Goal: Task Accomplishment & Management: Manage account settings

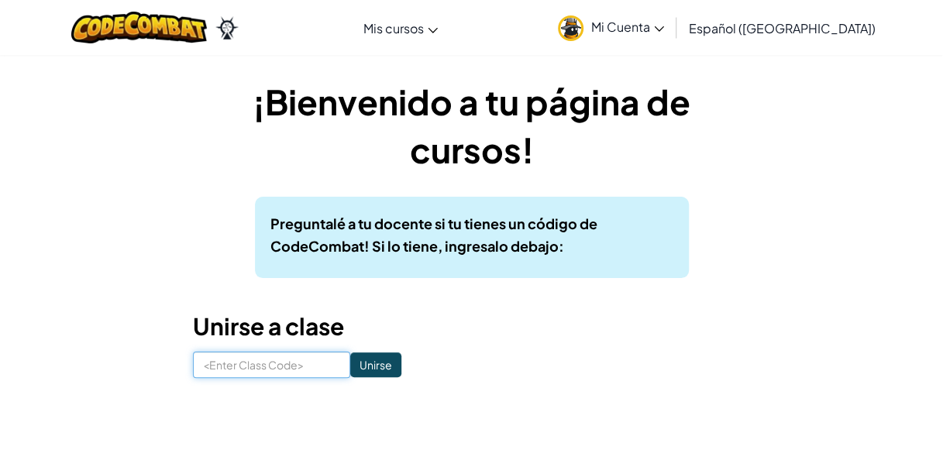
click at [208, 372] on input at bounding box center [271, 365] width 157 height 26
type input "RestFoodBird"
click at [364, 360] on input "Unirse" at bounding box center [375, 365] width 51 height 25
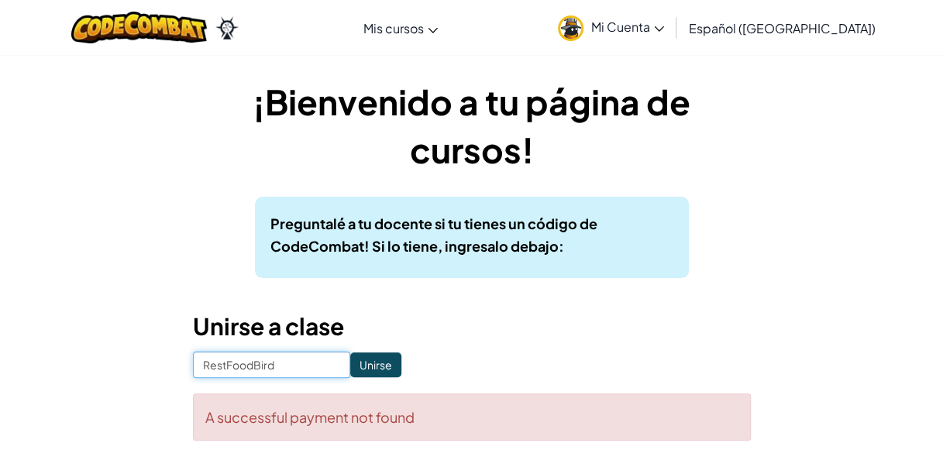
click at [302, 356] on input "RestFoodBird" at bounding box center [271, 365] width 157 height 26
click at [530, 258] on div "Preguntalé a tu docente si tu tienes un código de CodeCombat! Si lo tiene, ingr…" at bounding box center [472, 237] width 434 height 81
click at [311, 360] on input "RestFoodBird" at bounding box center [271, 365] width 157 height 26
type input "RestFoodBird"
click at [360, 366] on input "Unirse" at bounding box center [375, 365] width 51 height 25
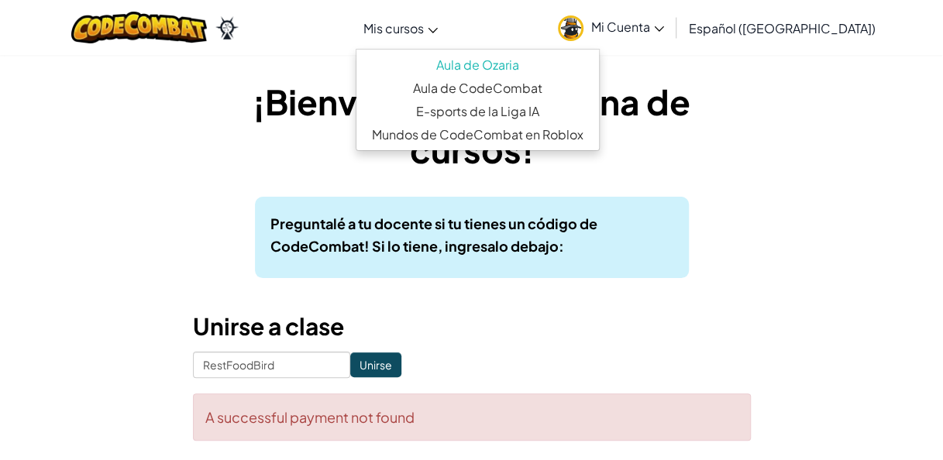
click at [424, 29] on span "Mis cursos" at bounding box center [393, 28] width 60 height 16
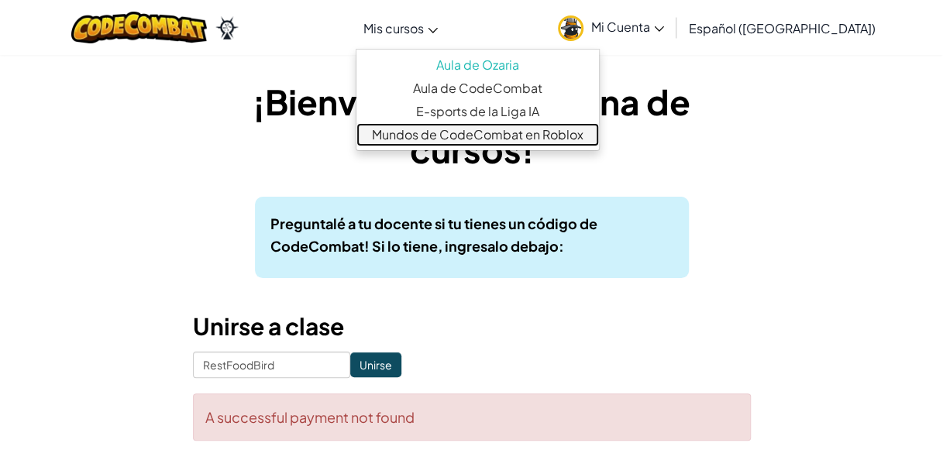
click at [469, 139] on link "Mundos de CodeCombat en Roblox" at bounding box center [477, 134] width 243 height 23
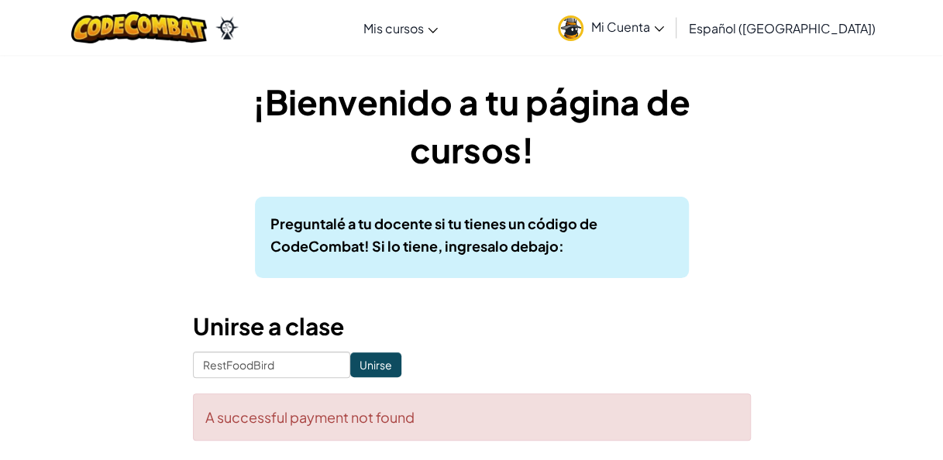
click at [46, 404] on div "¡Bienvenido a tu página de cursos! Preguntalé a tu docente si tu tienes un códi…" at bounding box center [472, 266] width 907 height 379
click at [357, 370] on input "Unirse" at bounding box center [375, 365] width 51 height 25
type input "R"
type input "[PERSON_NAME]"
click at [350, 366] on input "Unirse" at bounding box center [375, 365] width 51 height 25
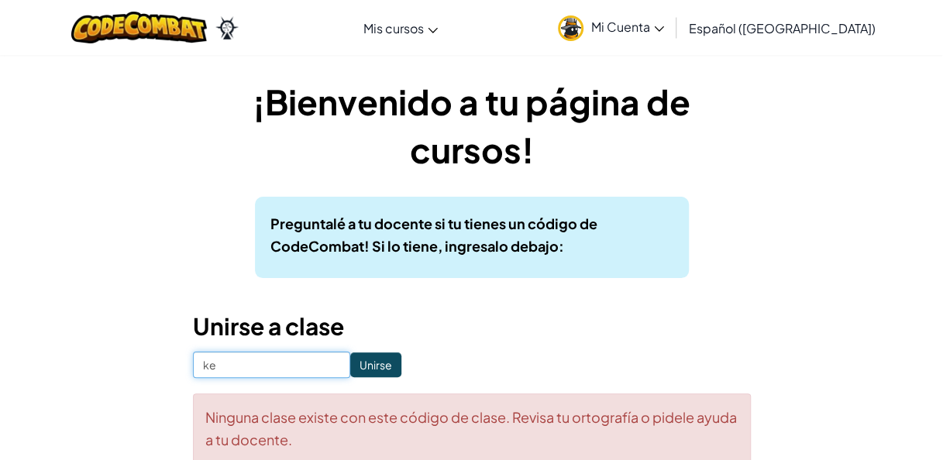
type input "k"
click at [215, 364] on input at bounding box center [271, 365] width 157 height 26
type input "RestFoodBird"
click at [351, 361] on input "Unirse" at bounding box center [375, 365] width 51 height 25
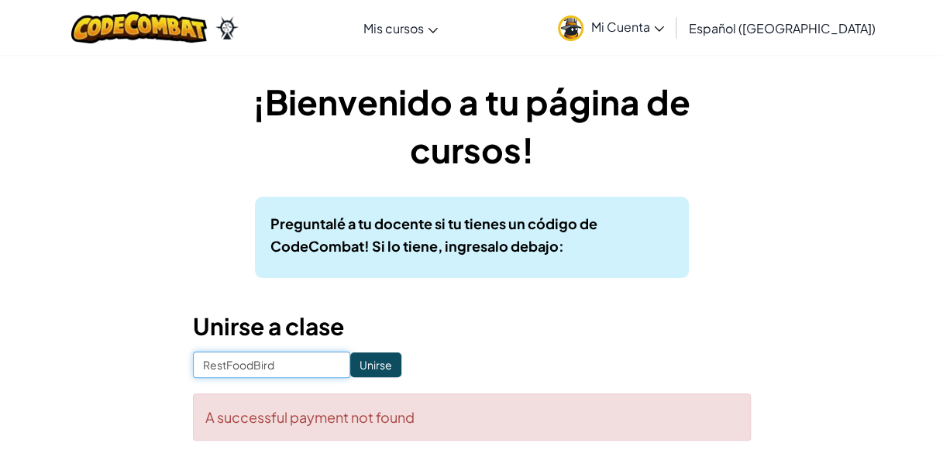
click at [292, 362] on input "RestFoodBird" at bounding box center [271, 365] width 157 height 26
click at [664, 28] on icon at bounding box center [659, 28] width 10 height 5
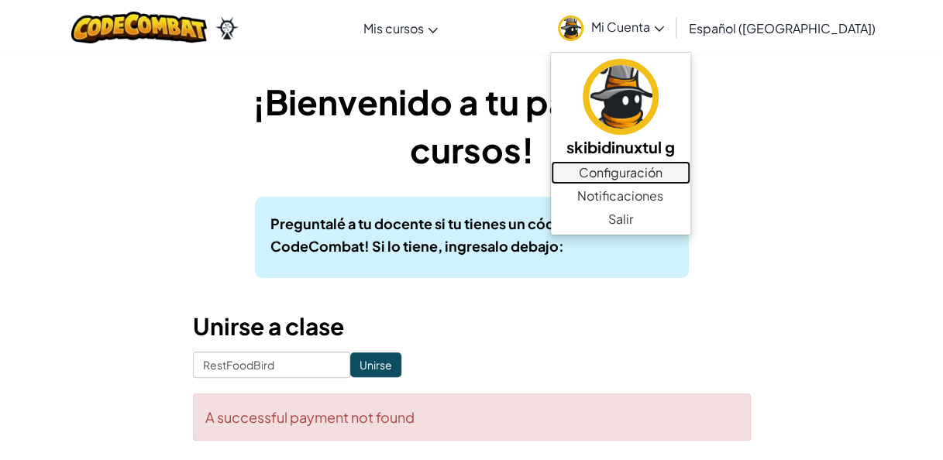
click at [636, 170] on link "Configuración" at bounding box center [620, 172] width 139 height 23
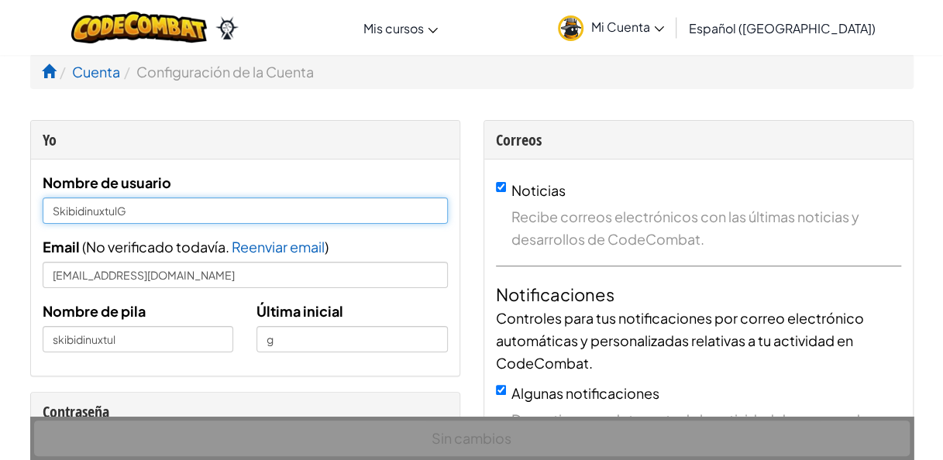
click at [176, 204] on input "SkibidinuxtulG" at bounding box center [245, 211] width 405 height 26
type input "S"
type input "[PERSON_NAME]"
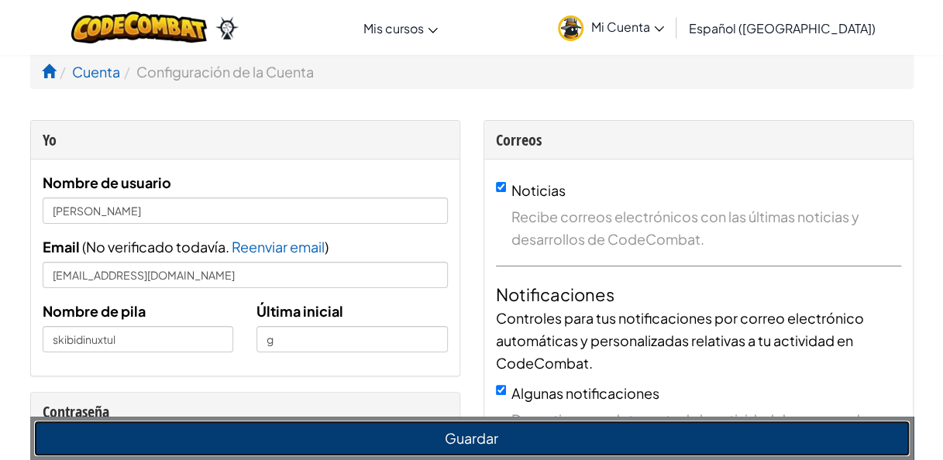
click at [160, 439] on button "Guardar" at bounding box center [472, 439] width 876 height 36
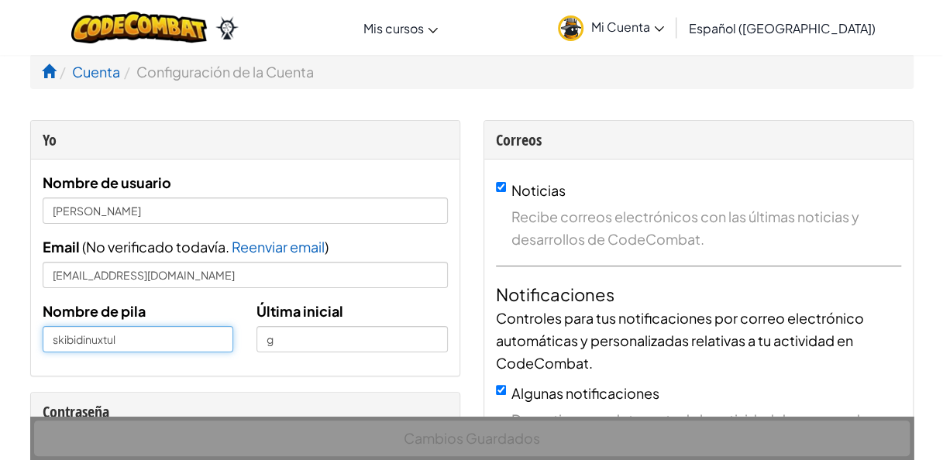
click at [133, 344] on input "skibidinuxtul" at bounding box center [138, 339] width 191 height 26
type input "s"
type input "[PERSON_NAME]"
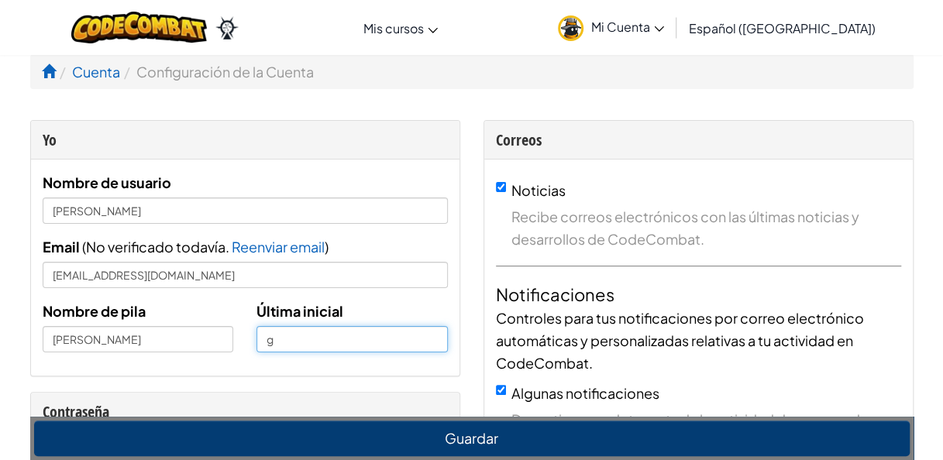
click at [294, 347] on input "g" at bounding box center [351, 339] width 191 height 26
click at [294, 347] on input "text" at bounding box center [351, 339] width 191 height 26
type input "R"
type input "n"
type input "K"
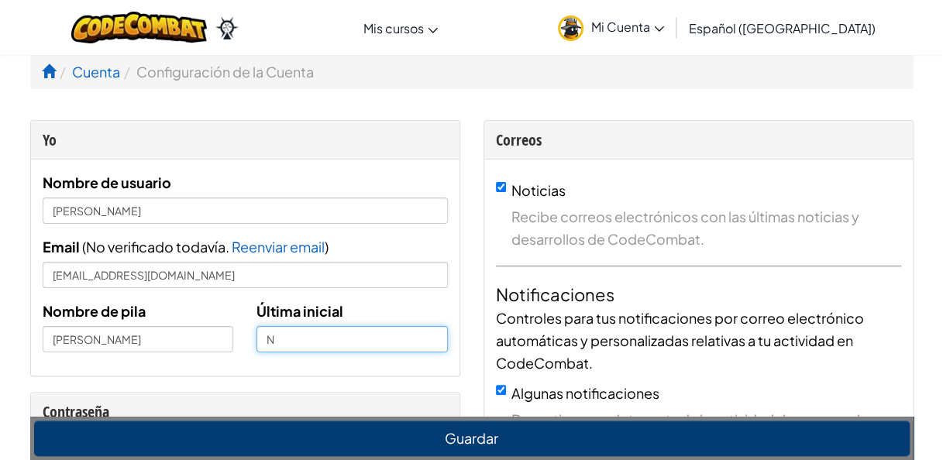
type input "N"
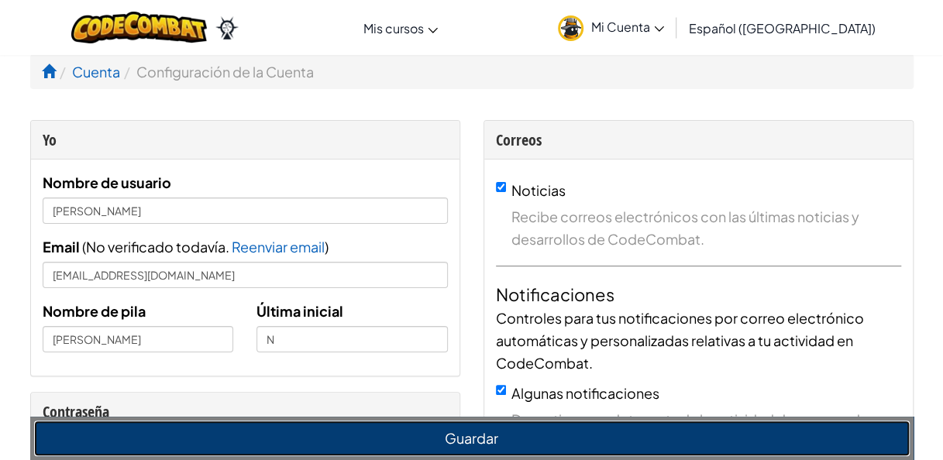
click at [384, 446] on button "Guardar" at bounding box center [472, 439] width 876 height 36
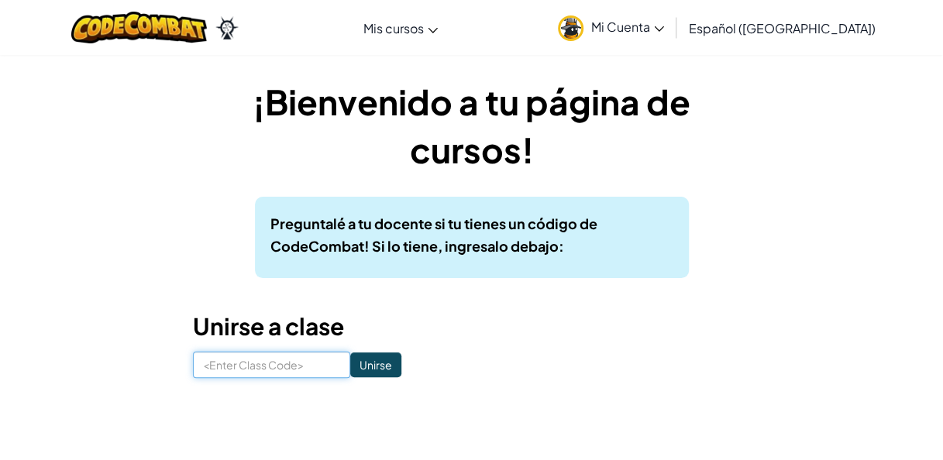
click at [244, 370] on input at bounding box center [271, 365] width 157 height 26
type input "RestFoodBird"
click at [372, 364] on input "Unirse" at bounding box center [375, 365] width 51 height 25
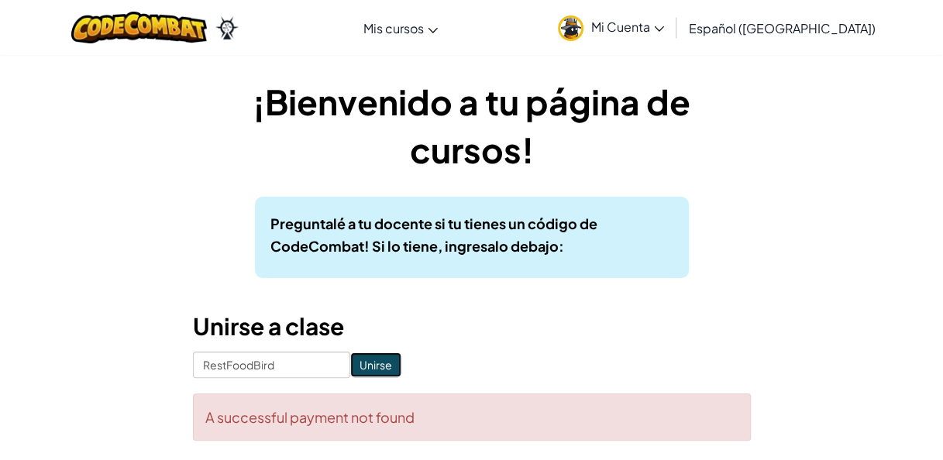
click at [372, 364] on input "Unirse" at bounding box center [375, 365] width 51 height 25
click at [239, 373] on input "RestFoodBird" at bounding box center [271, 365] width 157 height 26
click at [380, 367] on input "Unirse" at bounding box center [375, 365] width 51 height 25
click at [148, 387] on div "¡Bienvenido a tu página de cursos! Preguntalé a tu docente si tu tienes un códi…" at bounding box center [472, 266] width 907 height 379
click at [305, 370] on input "RestFoodBird" at bounding box center [271, 365] width 157 height 26
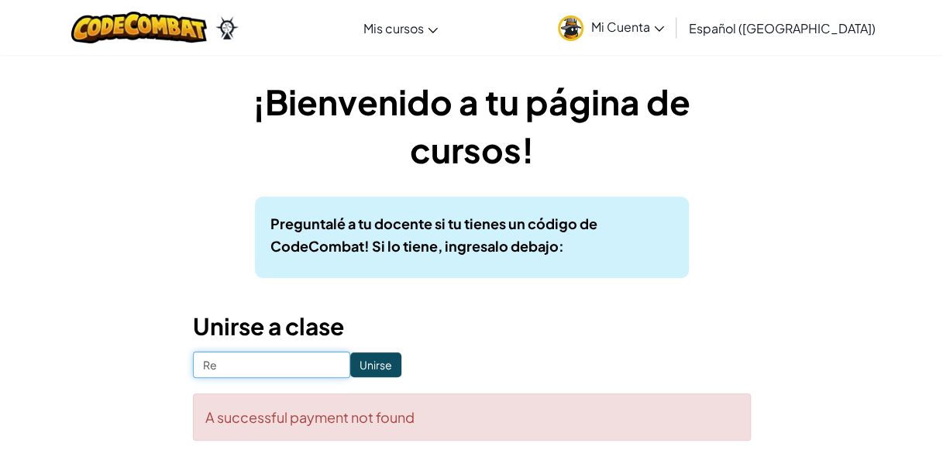
type input "R"
type input "RestFoodBird"
click input "Unirse" at bounding box center [375, 365] width 51 height 25
